Goal: Obtain resource: Download file/media

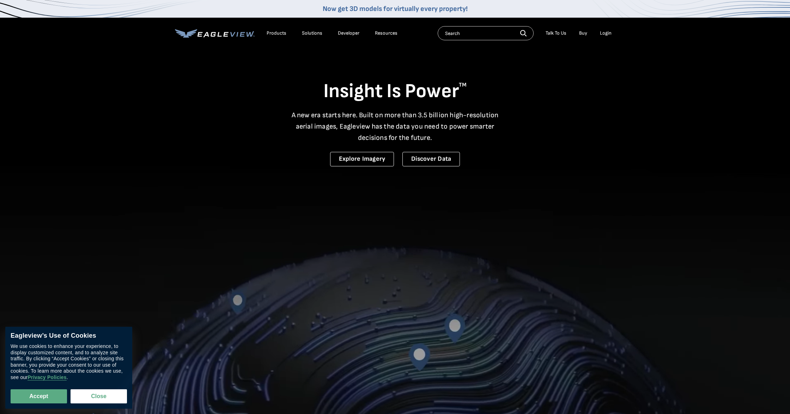
click at [612, 32] on li "Login" at bounding box center [606, 33] width 19 height 11
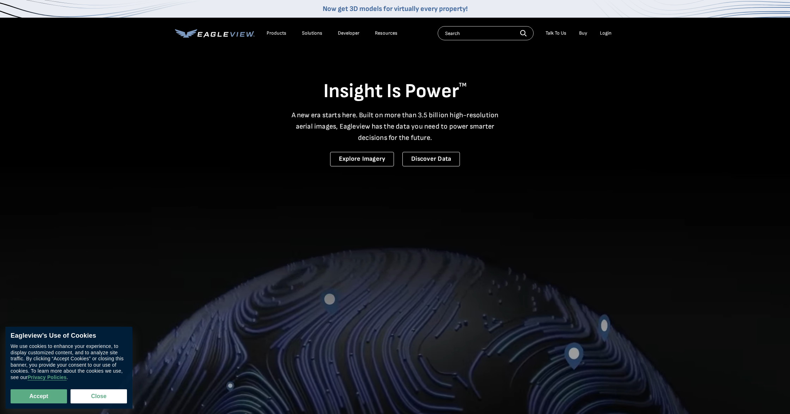
click at [606, 33] on div "Login" at bounding box center [606, 33] width 12 height 6
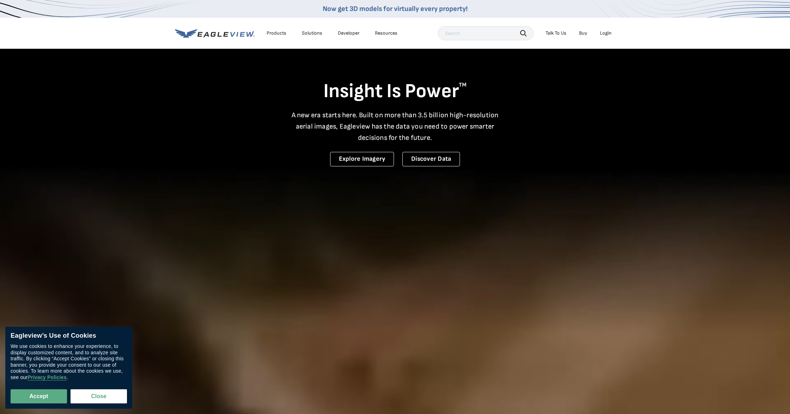
click at [606, 31] on div "Login" at bounding box center [606, 33] width 12 height 6
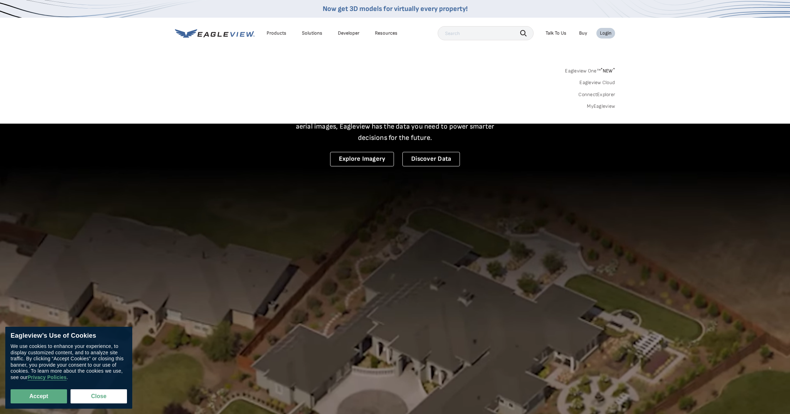
click at [598, 107] on link "MyEagleview" at bounding box center [601, 106] width 28 height 6
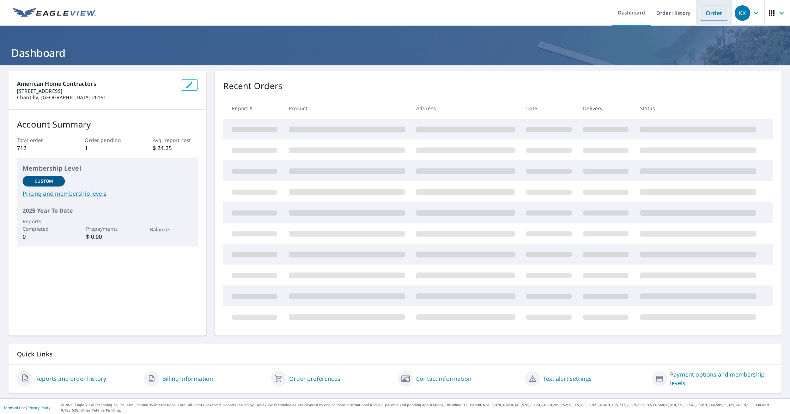
click at [712, 6] on link "Order" at bounding box center [714, 13] width 29 height 15
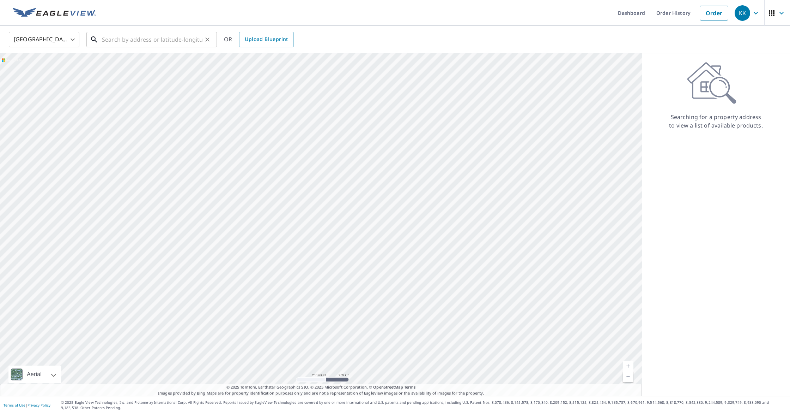
click at [144, 39] on input "text" at bounding box center [152, 40] width 101 height 20
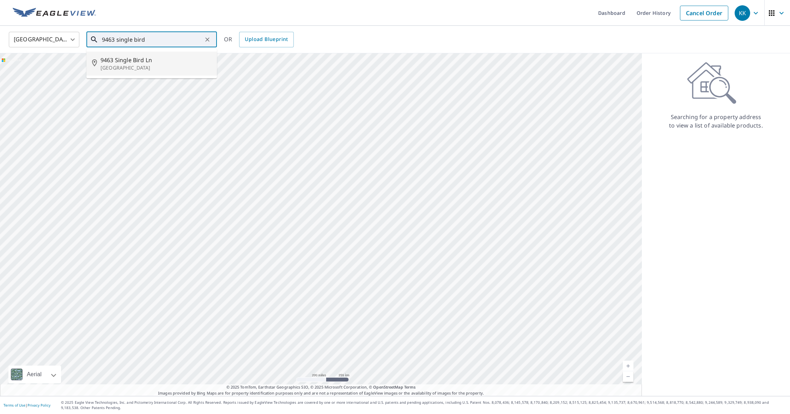
drag, startPoint x: 138, startPoint y: 59, endPoint x: 161, endPoint y: 58, distance: 22.2
click at [138, 59] on span "9463 Single Bird Ln" at bounding box center [156, 60] width 111 height 8
type input "9463 Single Bird Ln Columbia, MD 21046"
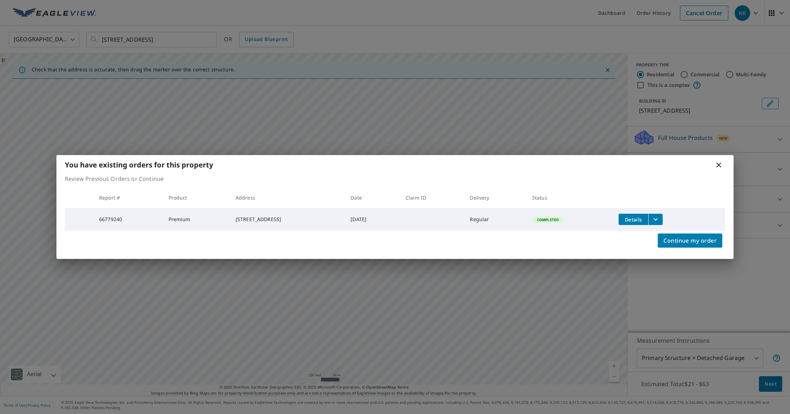
click at [660, 215] on icon "filesDropdownBtn-66779240" at bounding box center [656, 219] width 8 height 8
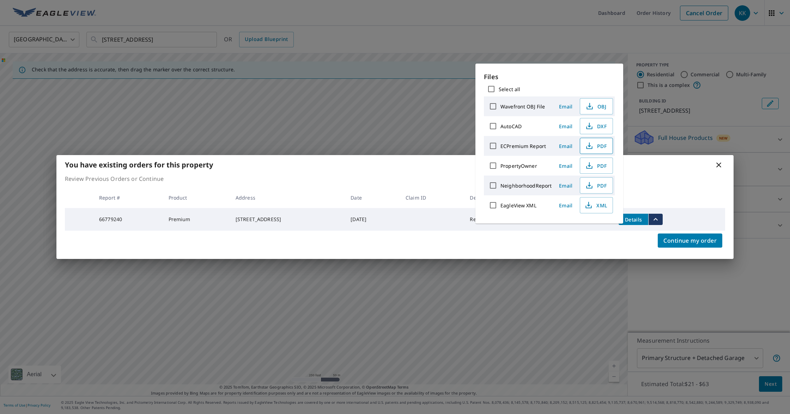
click at [611, 150] on button "PDF" at bounding box center [596, 146] width 33 height 16
